Goal: Information Seeking & Learning: Learn about a topic

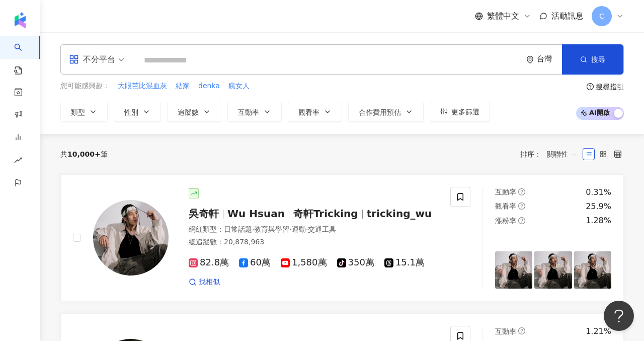
click at [290, 61] on input "search" at bounding box center [327, 60] width 379 height 19
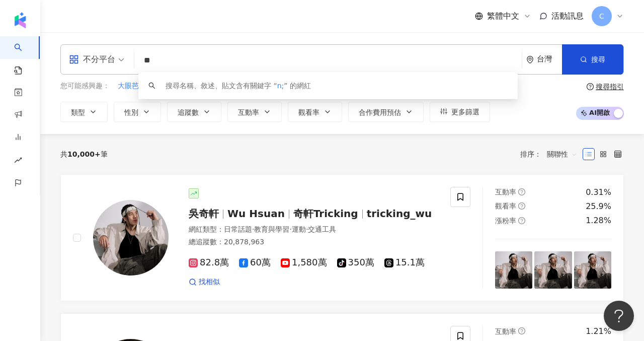
type input "*"
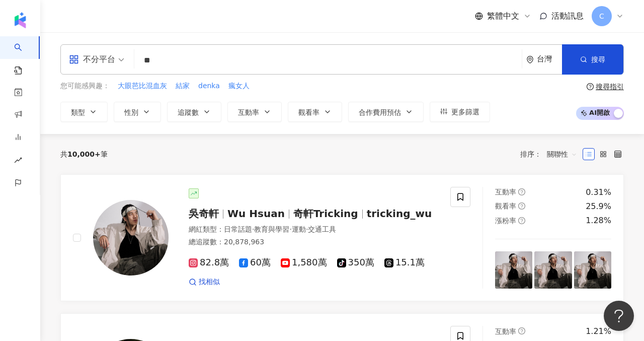
type input "*"
type input "****"
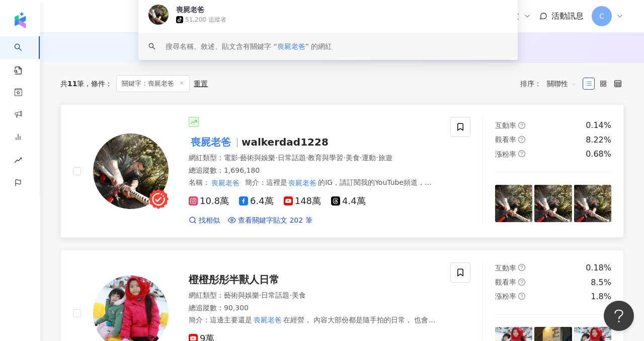
scroll to position [127, 0]
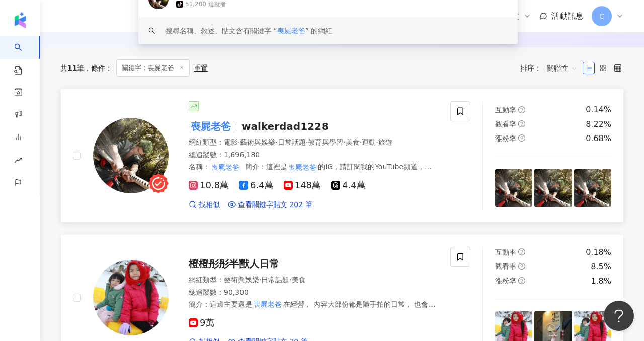
click at [166, 158] on img at bounding box center [130, 155] width 75 height 75
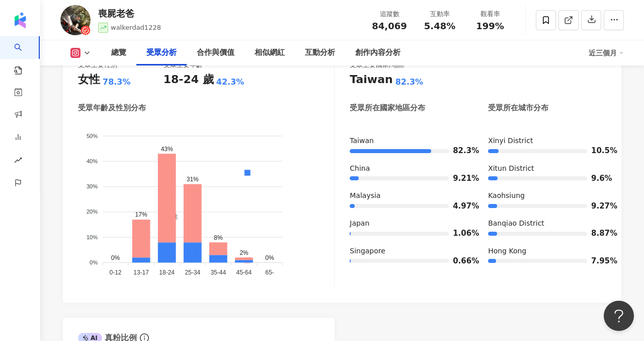
scroll to position [918, 0]
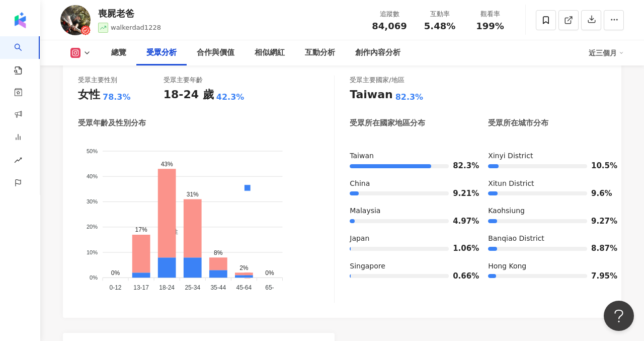
click at [91, 53] on icon at bounding box center [87, 53] width 8 height 8
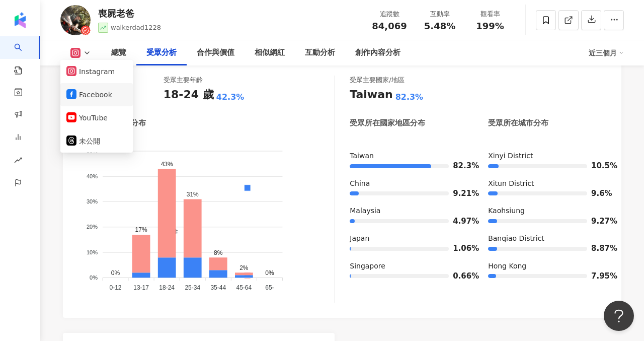
click at [101, 97] on button "Facebook" at bounding box center [96, 95] width 60 height 14
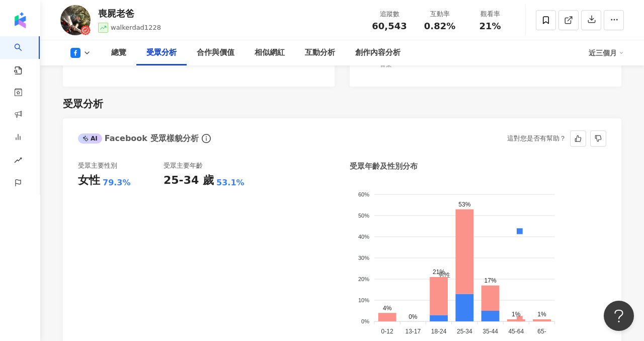
scroll to position [809, 0]
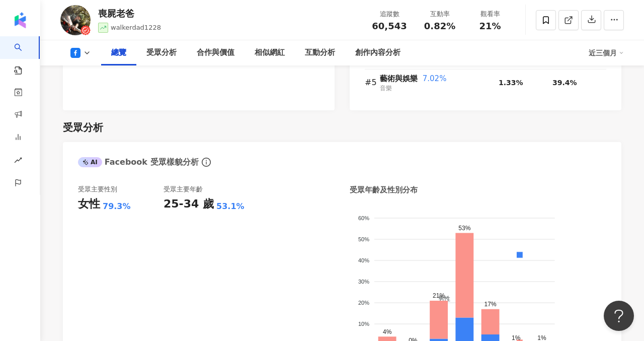
click at [85, 52] on icon at bounding box center [87, 53] width 8 height 8
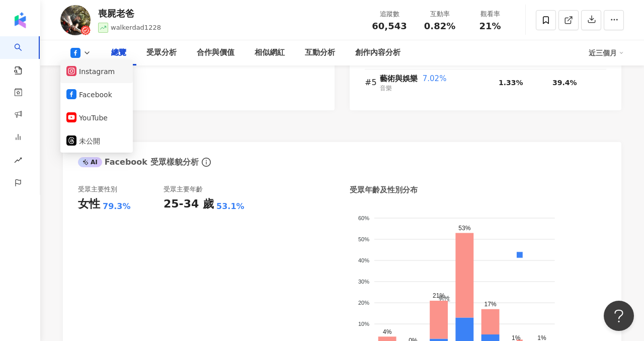
click at [92, 77] on button "Instagram" at bounding box center [96, 71] width 60 height 14
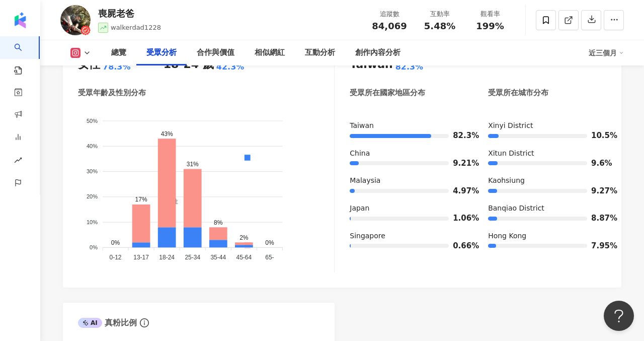
scroll to position [949, 0]
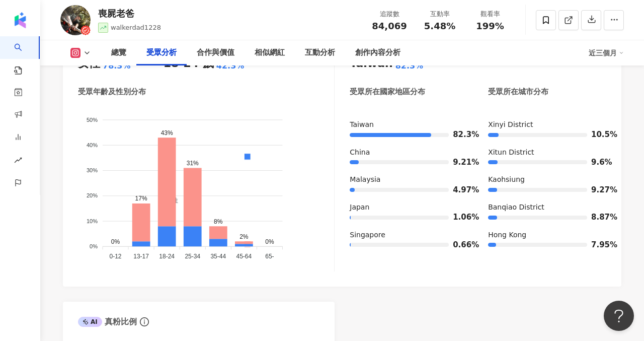
click at [88, 56] on icon at bounding box center [87, 53] width 8 height 8
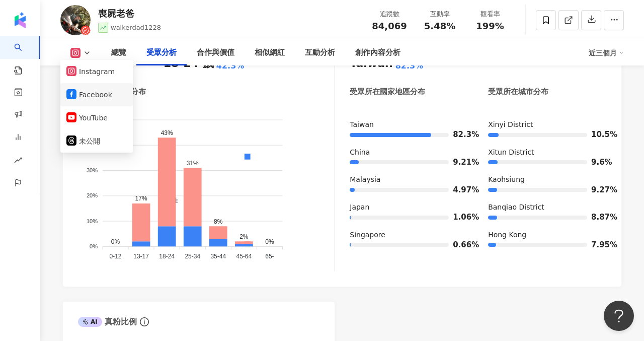
click at [101, 99] on button "Facebook" at bounding box center [96, 95] width 60 height 14
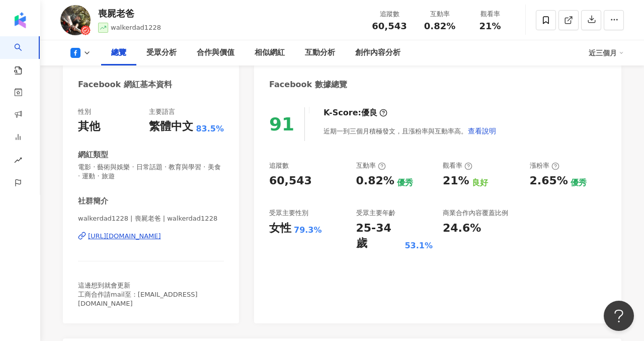
scroll to position [114, 0]
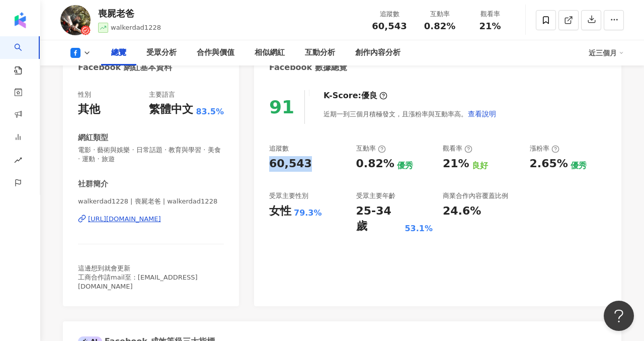
drag, startPoint x: 270, startPoint y: 168, endPoint x: 308, endPoint y: 167, distance: 37.7
click at [308, 167] on div "60,543" at bounding box center [307, 164] width 77 height 16
copy div "60,543"
click at [128, 221] on div "[URL][DOMAIN_NAME]" at bounding box center [124, 218] width 73 height 9
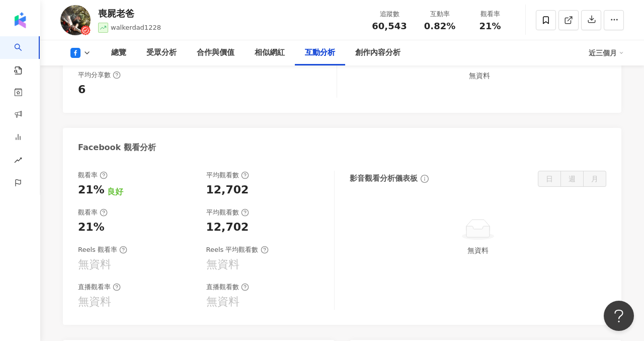
scroll to position [1691, 0]
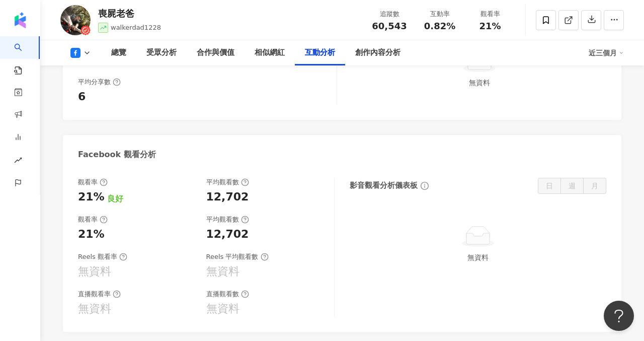
click at [85, 50] on icon at bounding box center [87, 53] width 8 height 8
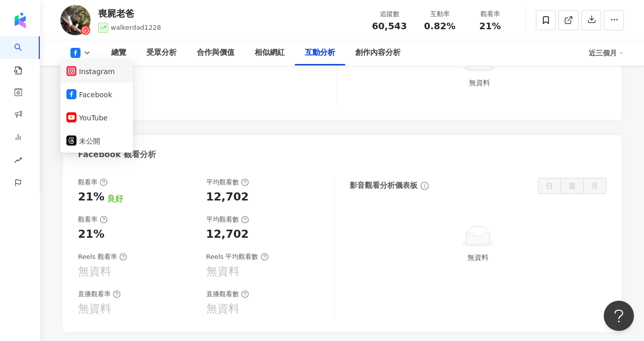
click at [88, 75] on button "Instagram" at bounding box center [96, 71] width 60 height 14
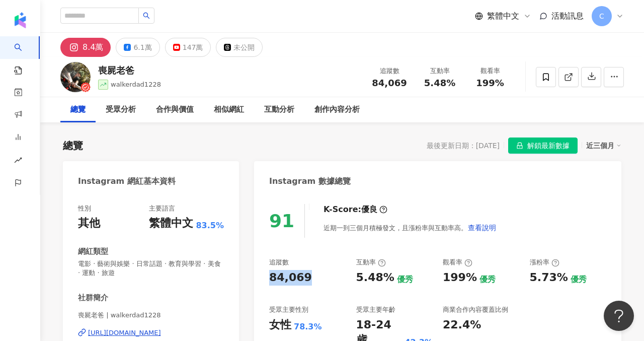
drag, startPoint x: 271, startPoint y: 279, endPoint x: 313, endPoint y: 279, distance: 42.8
click at [313, 279] on div "84,069" at bounding box center [307, 278] width 77 height 16
copy div "84,069"
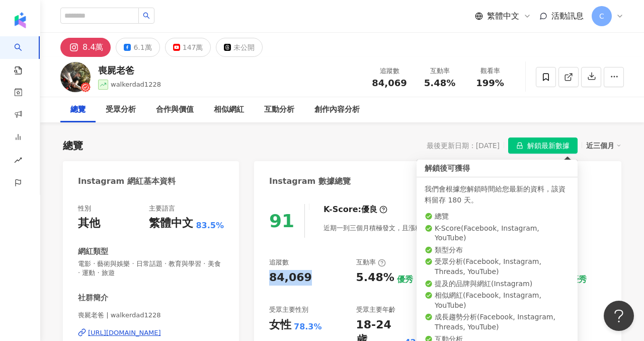
click at [539, 138] on span "解鎖最新數據" at bounding box center [548, 146] width 42 height 16
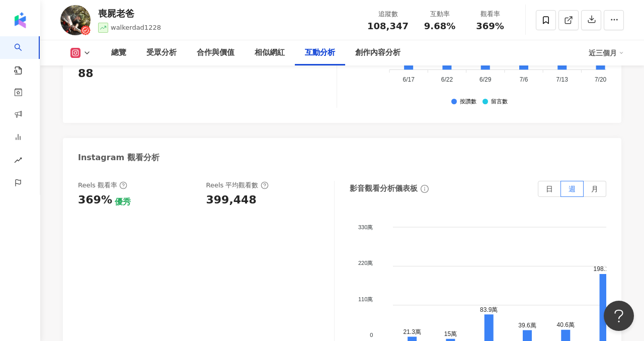
scroll to position [2303, 0]
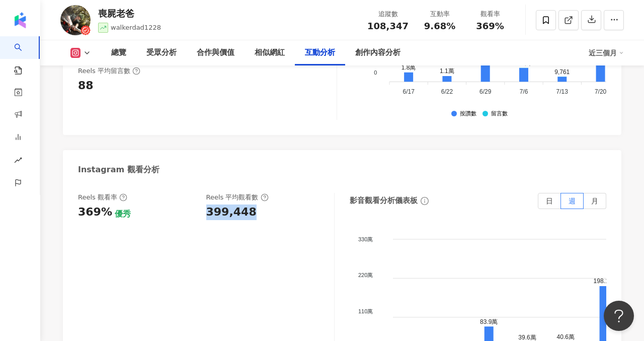
drag, startPoint x: 207, startPoint y: 158, endPoint x: 254, endPoint y: 158, distance: 47.3
click at [254, 204] on div "399,448" at bounding box center [265, 212] width 118 height 16
copy div "399,448"
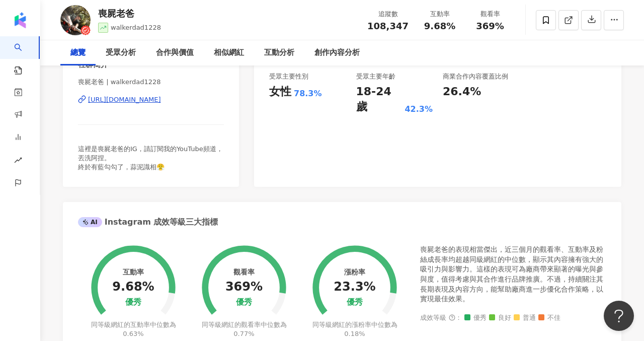
scroll to position [0, 0]
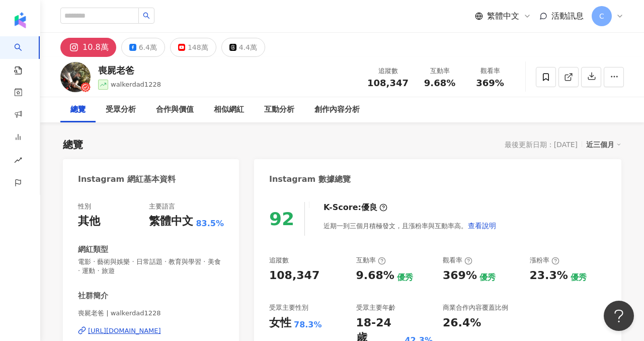
drag, startPoint x: 224, startPoint y: 336, endPoint x: 88, endPoint y: 332, distance: 136.9
click at [88, 332] on div "性別 其他 主要語言 繁體中文 83.5% 網紅類型 電影 · 藝術與娛樂 · 日常話題 · 教育與學習 · 美食 · 運動 · 旅遊 社群簡介 喪屍老爸 |…" at bounding box center [151, 305] width 176 height 226
copy div "[URL][DOMAIN_NAME]"
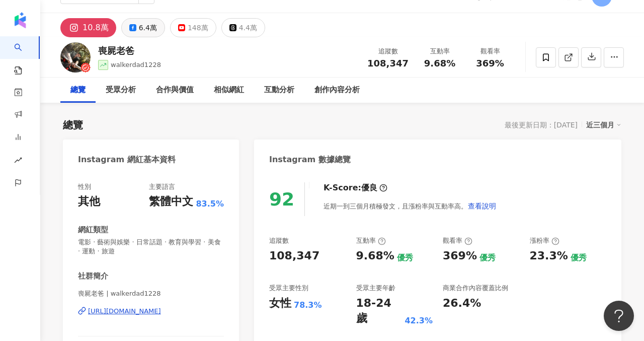
click at [130, 18] on button "6.4萬" at bounding box center [143, 27] width 44 height 19
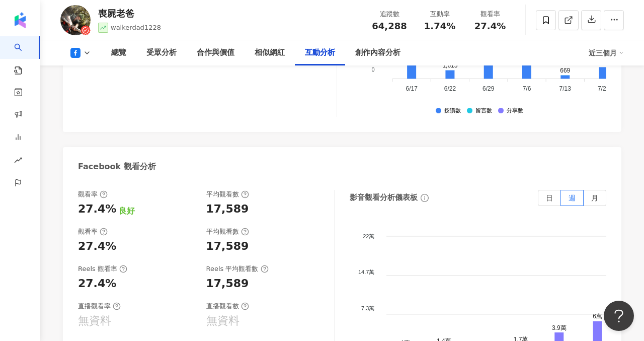
scroll to position [1835, 0]
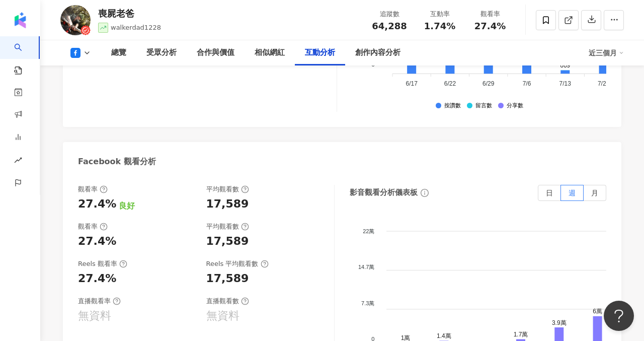
click at [179, 103] on div "互動率 1.74% 優秀 按讚評論比 2.2:100 不佳 平均互動數 1,122 平均按讚數 1,093 平均留言數 24 平均分享數 5 互動分析儀表板 …" at bounding box center [342, 13] width 558 height 226
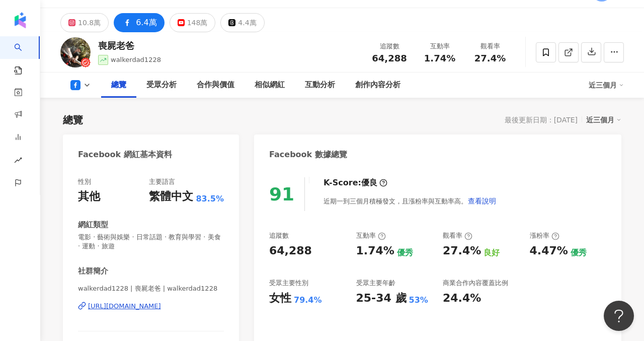
scroll to position [0, 0]
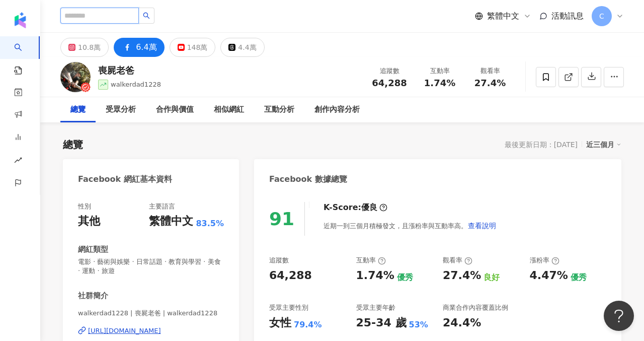
click at [104, 18] on input "search" at bounding box center [99, 16] width 78 height 16
